Goal: Navigation & Orientation: Go to known website

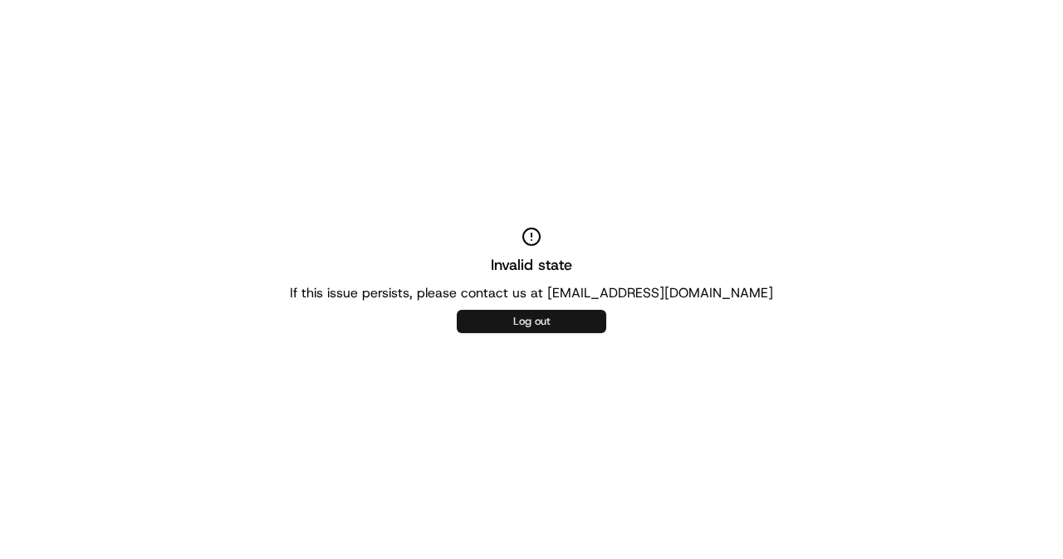
click at [552, 321] on button "Log out" at bounding box center [532, 321] width 150 height 23
